Goal: Find specific page/section: Find specific page/section

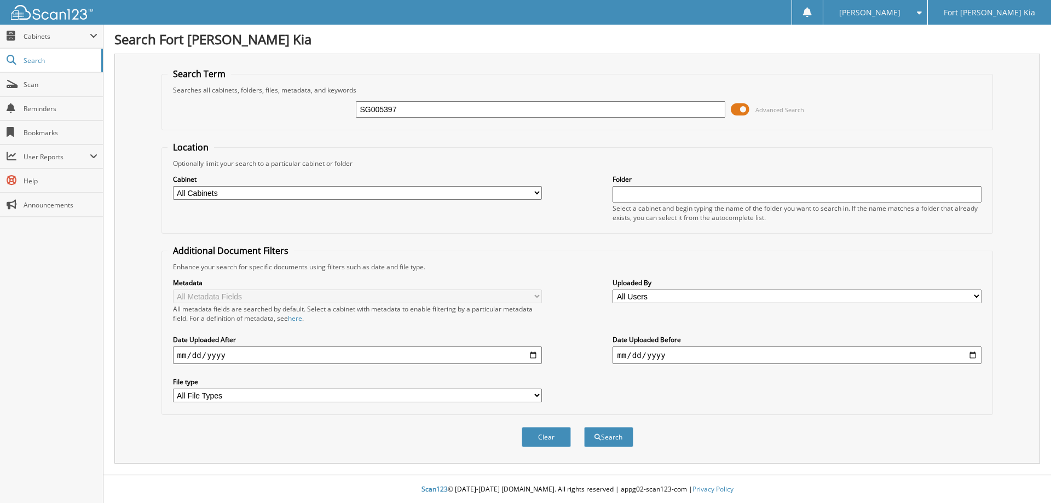
type input "SG005397"
click at [584, 427] on button "Search" at bounding box center [608, 437] width 49 height 20
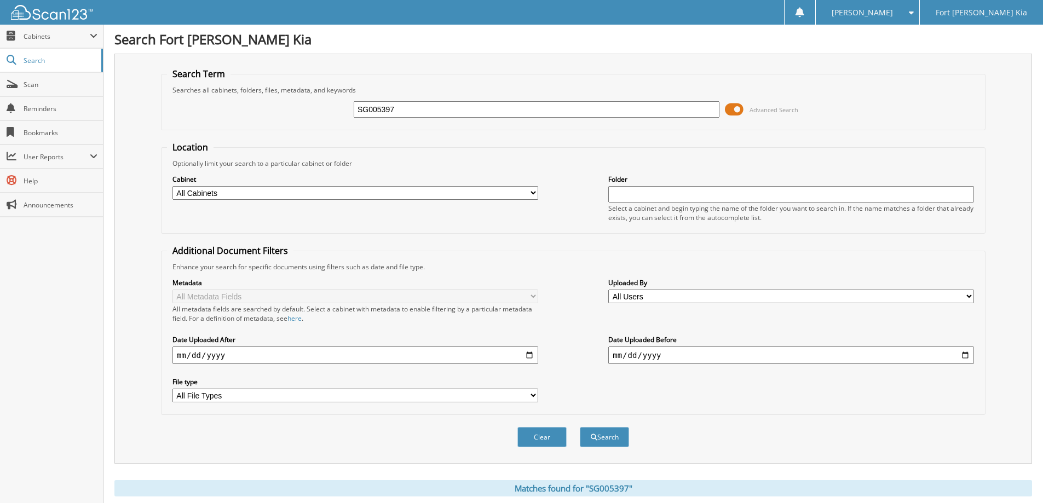
click at [736, 106] on span at bounding box center [734, 109] width 19 height 16
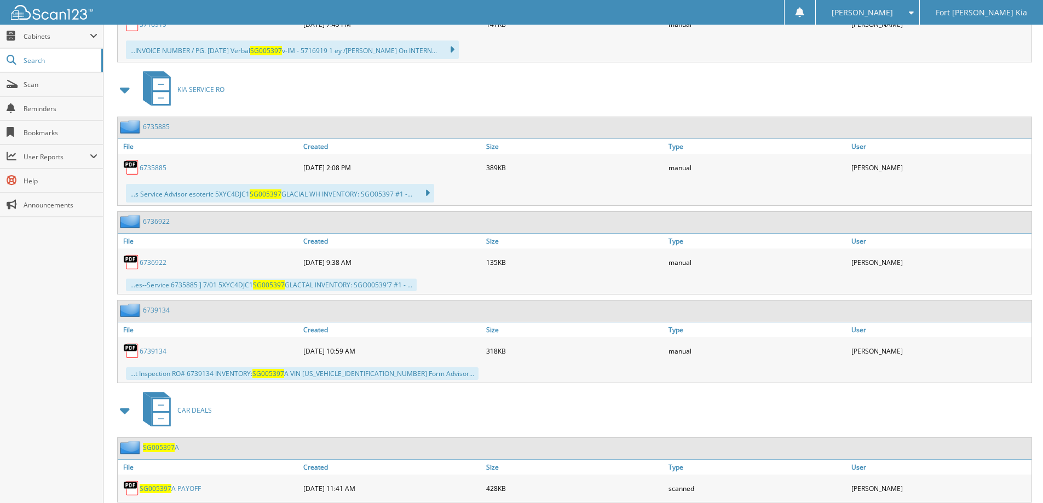
scroll to position [387, 0]
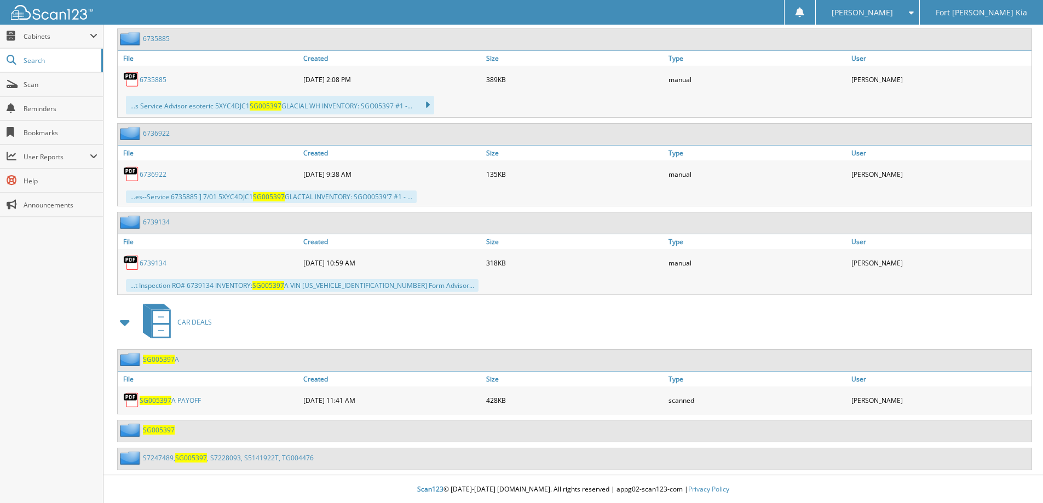
click at [159, 355] on span "SG005397" at bounding box center [159, 359] width 32 height 9
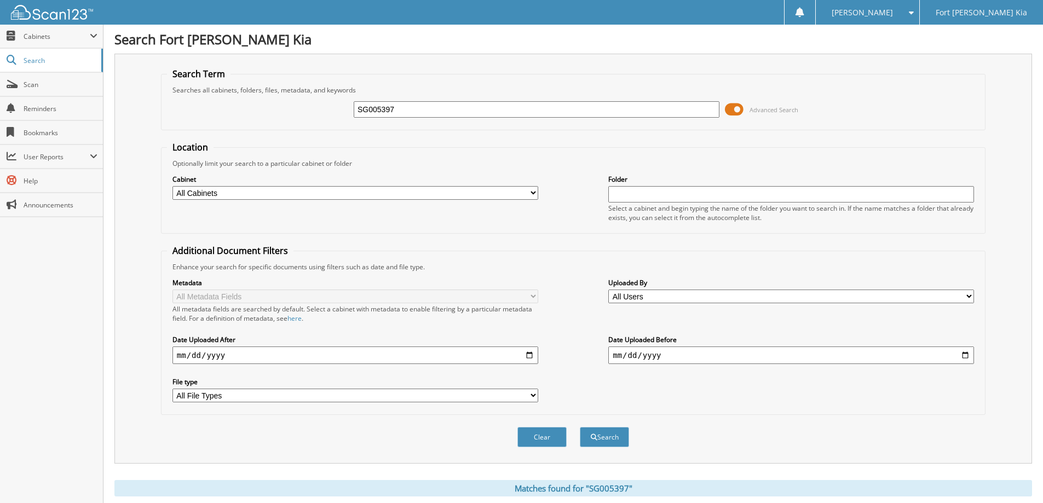
click at [736, 111] on span at bounding box center [734, 109] width 19 height 16
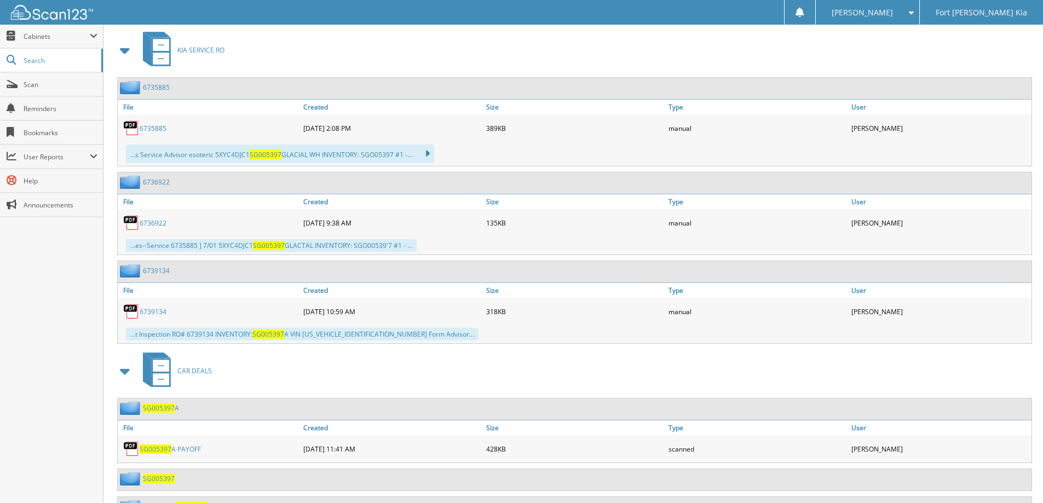
scroll to position [387, 0]
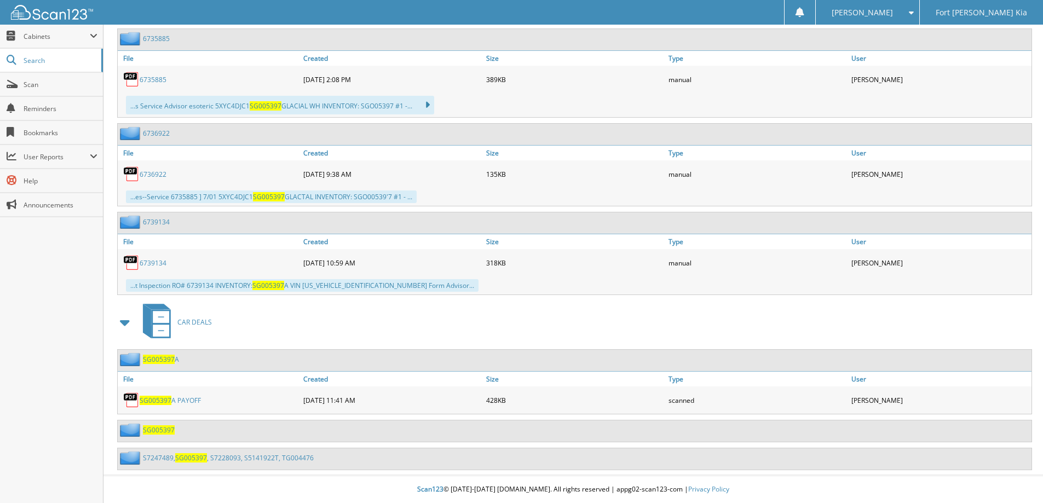
click at [167, 431] on span "SG005397" at bounding box center [159, 429] width 32 height 9
